Goal: Information Seeking & Learning: Learn about a topic

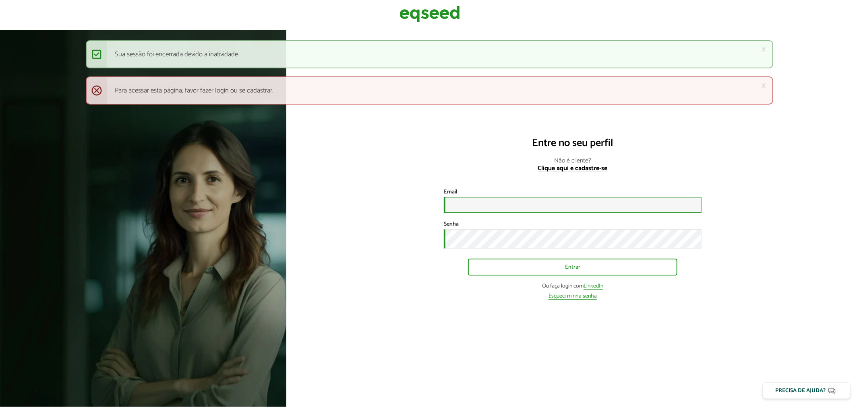
type input "**********"
click at [522, 266] on button "Entrar" at bounding box center [572, 267] width 209 height 15
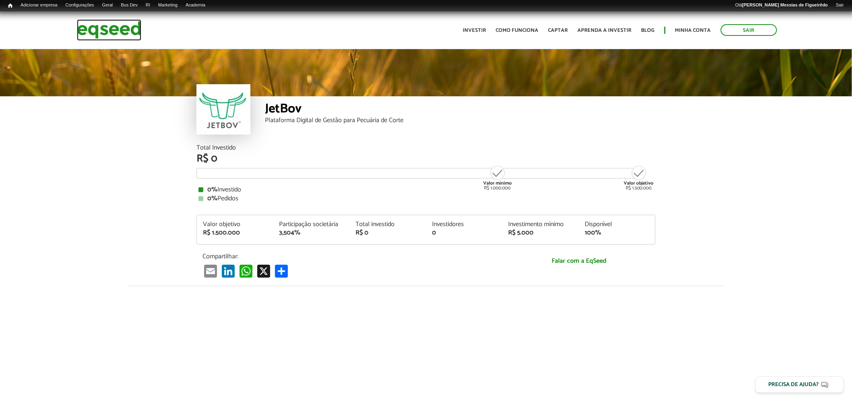
click at [114, 28] on img at bounding box center [109, 29] width 64 height 21
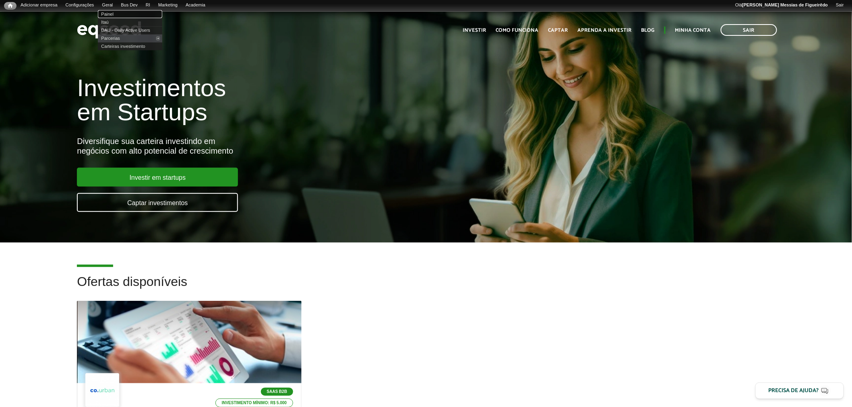
click at [113, 15] on link "Painel" at bounding box center [130, 14] width 64 height 8
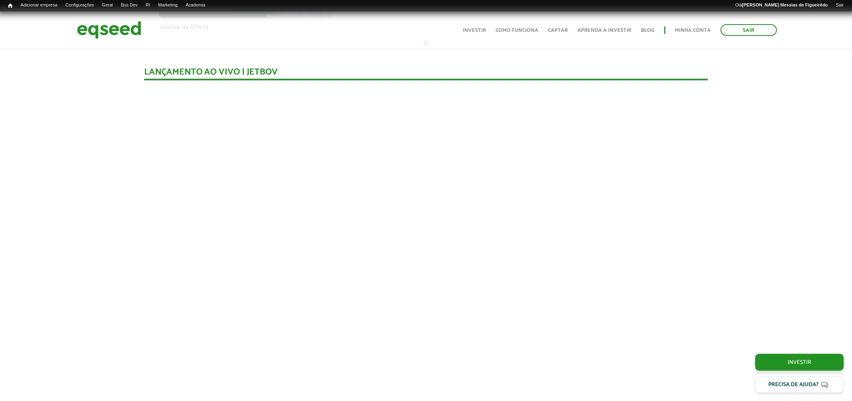
scroll to position [755, 0]
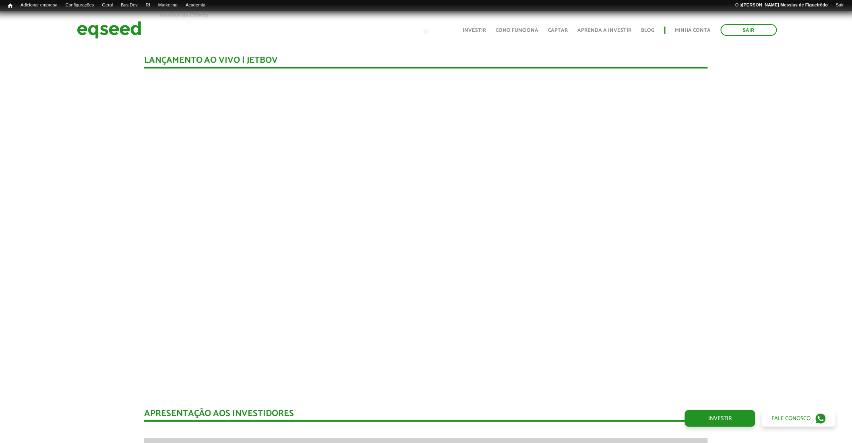
scroll to position [765, 0]
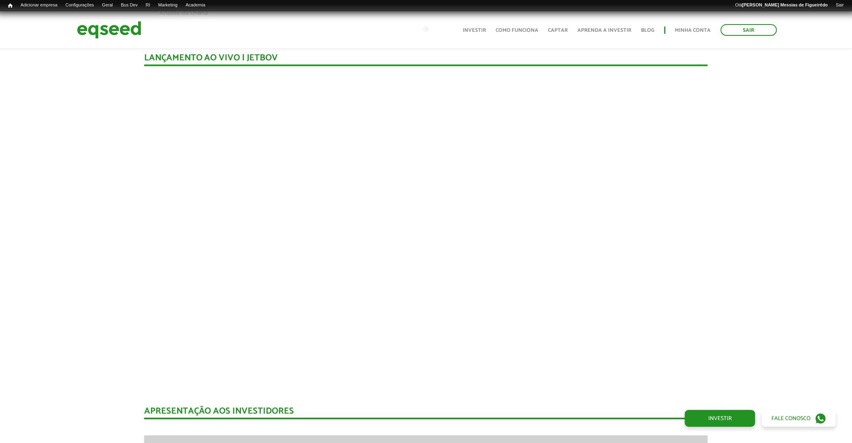
scroll to position [765, 0]
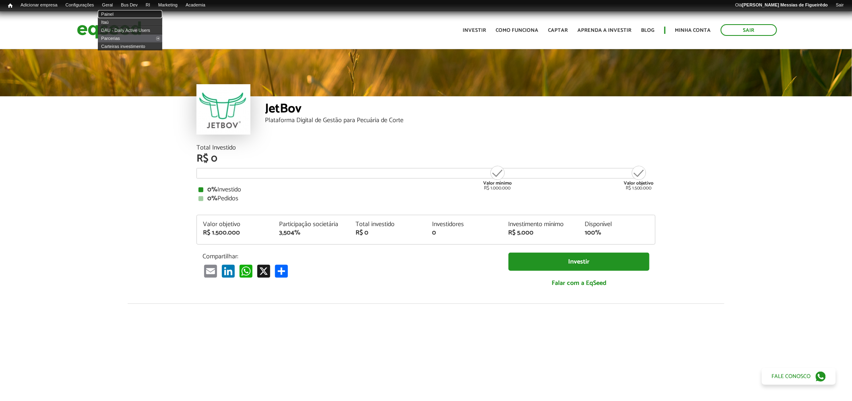
click at [114, 13] on link "Painel" at bounding box center [130, 14] width 64 height 8
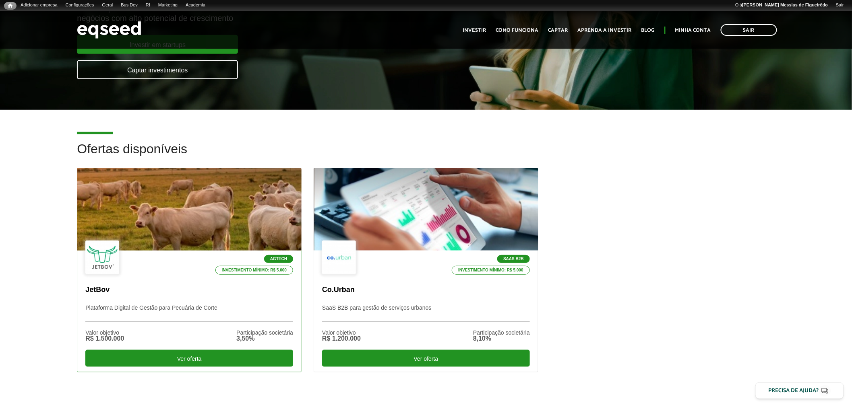
scroll to position [134, 0]
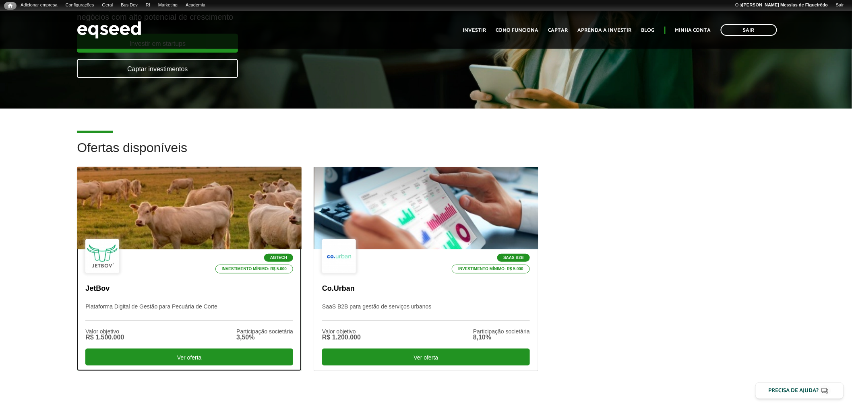
click at [184, 221] on div at bounding box center [189, 208] width 269 height 99
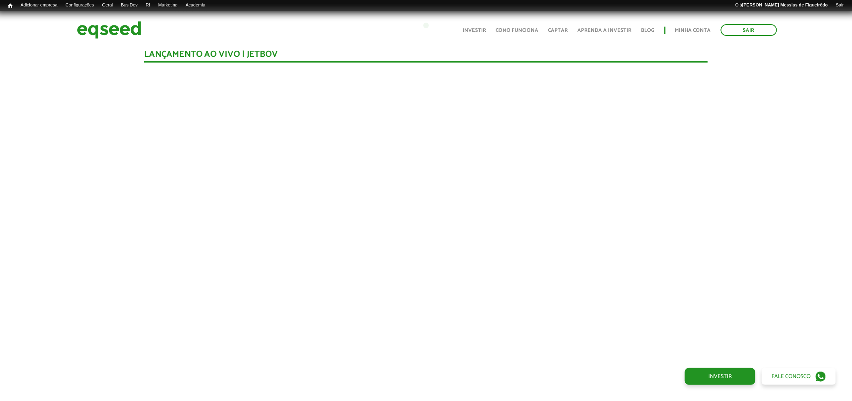
scroll to position [772, 0]
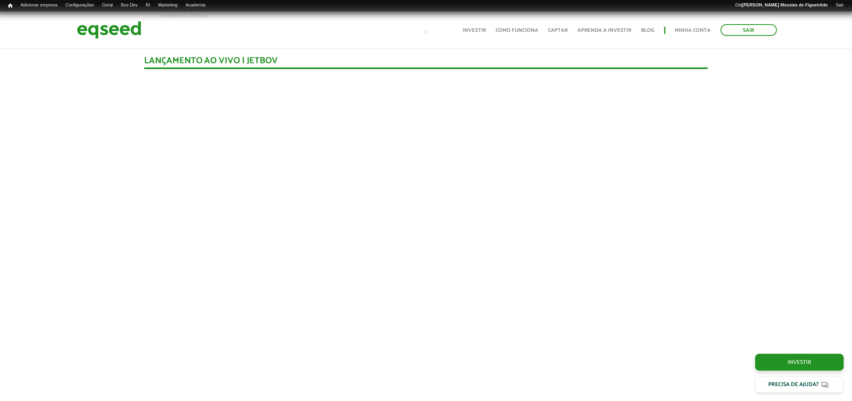
scroll to position [765, 0]
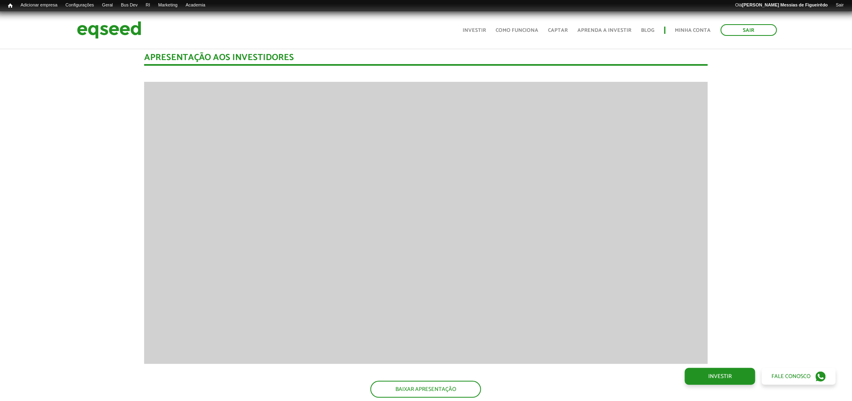
scroll to position [1117, 0]
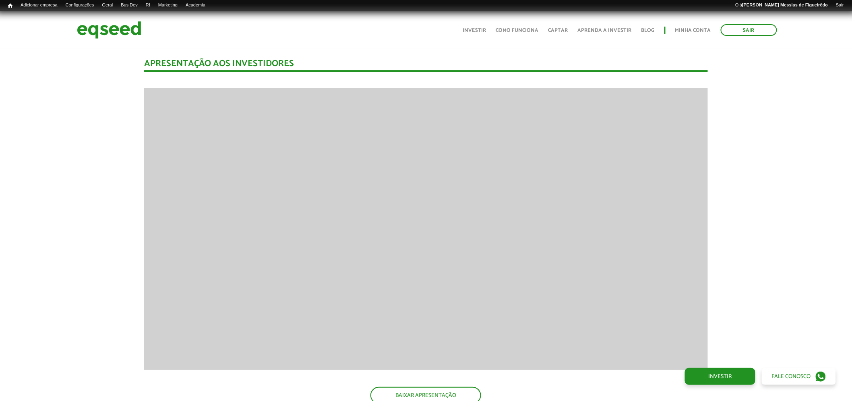
click at [117, 11] on link "Painel" at bounding box center [130, 14] width 64 height 8
